Goal: Information Seeking & Learning: Learn about a topic

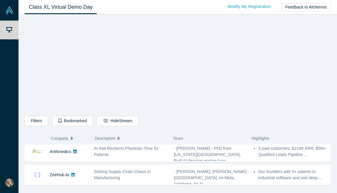
scroll to position [215, 0]
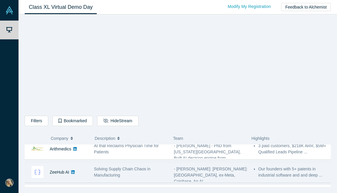
click at [74, 172] on icon at bounding box center [73, 172] width 4 height 4
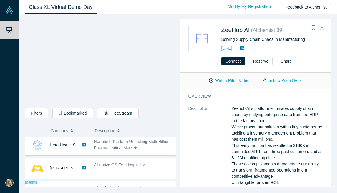
scroll to position [323, 0]
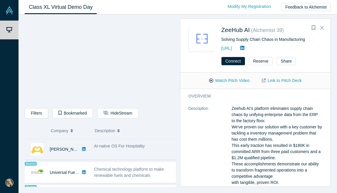
click at [82, 150] on icon at bounding box center [84, 149] width 4 height 4
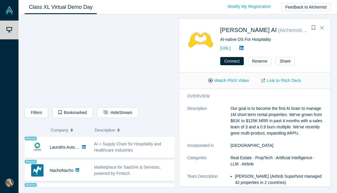
scroll to position [417, 0]
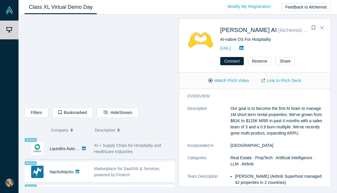
click at [84, 150] on icon at bounding box center [84, 149] width 4 height 4
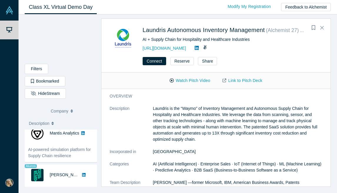
scroll to position [870, 0]
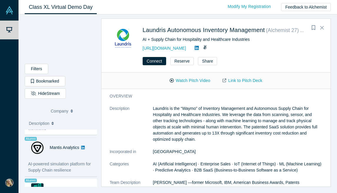
click at [82, 146] on icon at bounding box center [83, 148] width 4 height 4
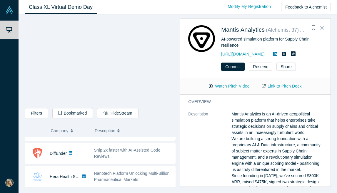
scroll to position [269, 0]
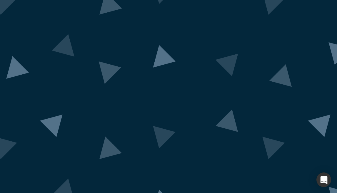
scroll to position [1, 0]
